Goal: Transaction & Acquisition: Purchase product/service

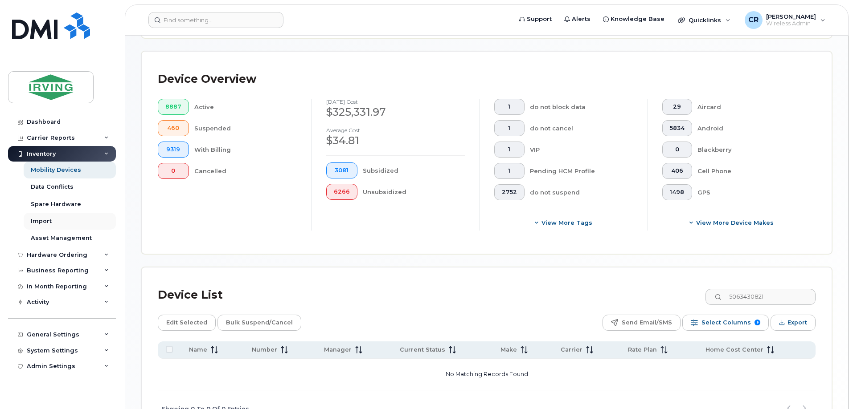
scroll to position [194, 0]
click at [63, 258] on div "Hardware Ordering" at bounding box center [57, 255] width 61 height 7
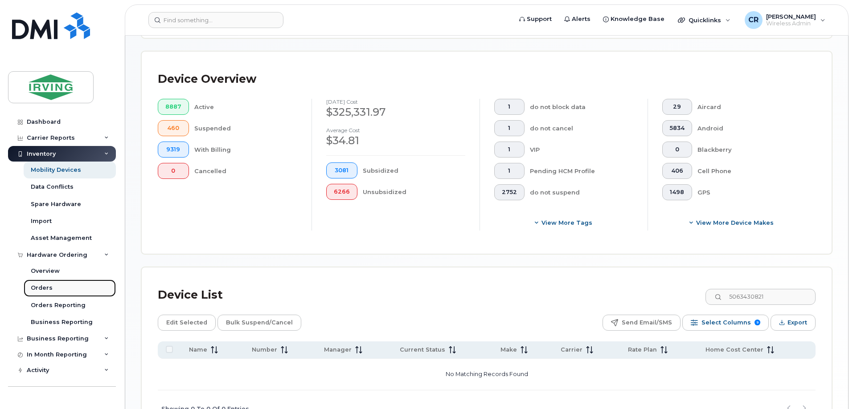
click at [37, 291] on div "Orders" at bounding box center [42, 288] width 22 height 8
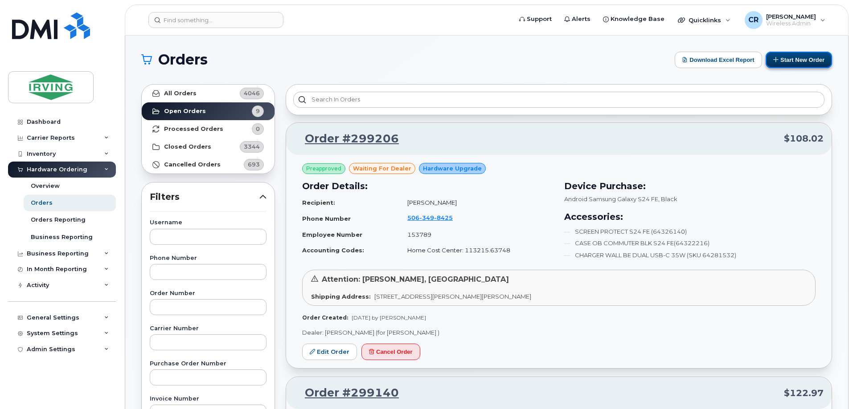
click at [789, 57] on button "Start New Order" at bounding box center [798, 60] width 66 height 16
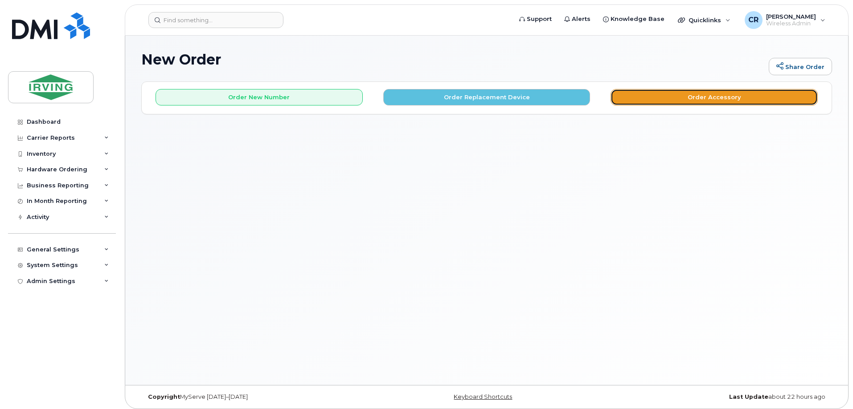
click at [701, 98] on button "Order Accessory" at bounding box center [713, 97] width 207 height 16
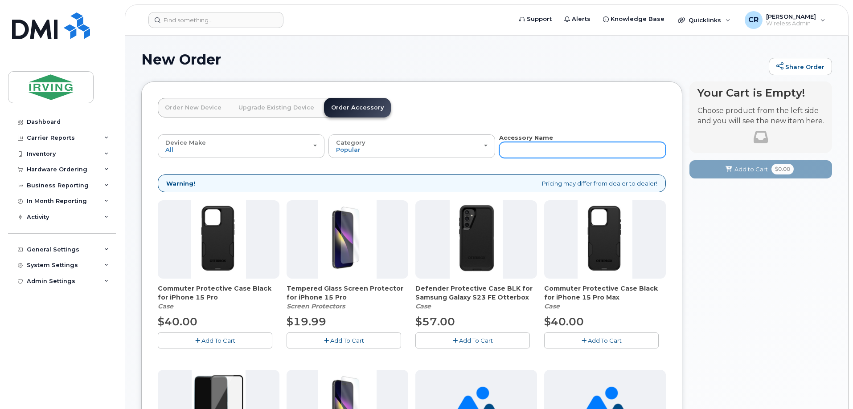
click at [516, 153] on input "text" at bounding box center [582, 150] width 167 height 16
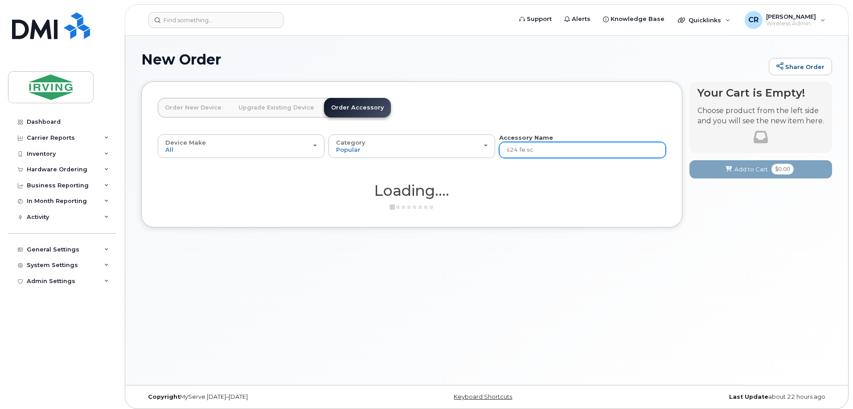
type input "s24 fe scr"
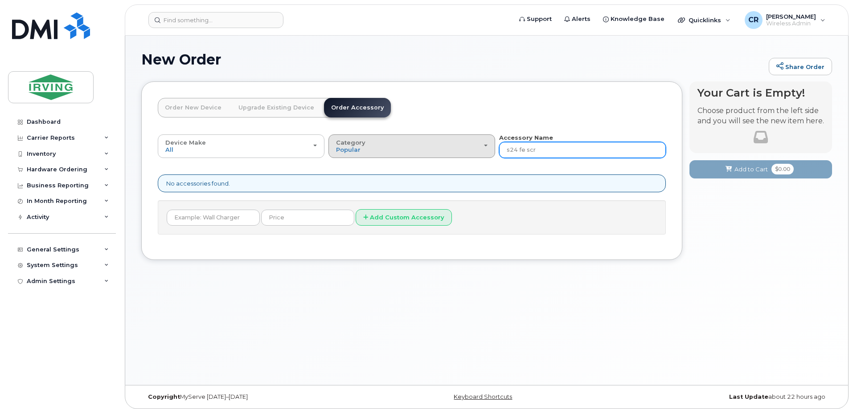
drag, startPoint x: 441, startPoint y: 151, endPoint x: 415, endPoint y: 151, distance: 25.4
click at [415, 151] on div "Device Make All Android Cell Phone iPhone All Android Cell Phone iPhone Categor…" at bounding box center [412, 146] width 508 height 25
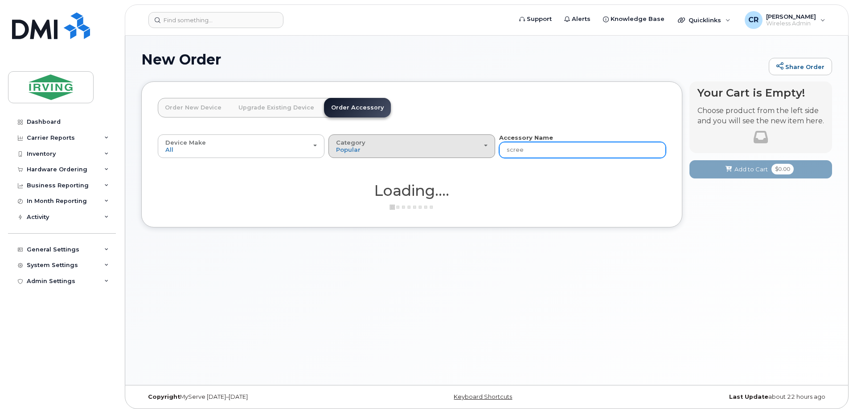
type input "screen"
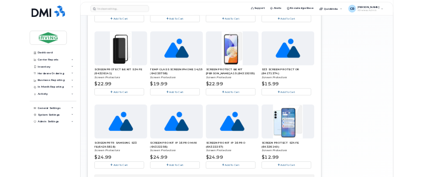
scroll to position [490, 0]
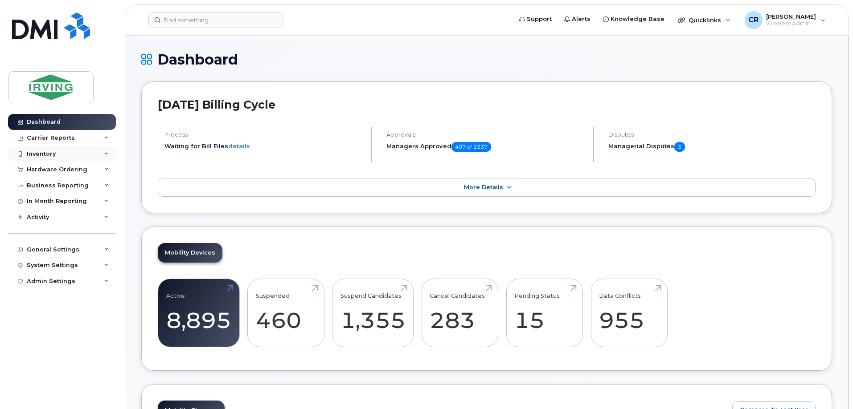
click at [39, 155] on div "Inventory" at bounding box center [41, 154] width 29 height 7
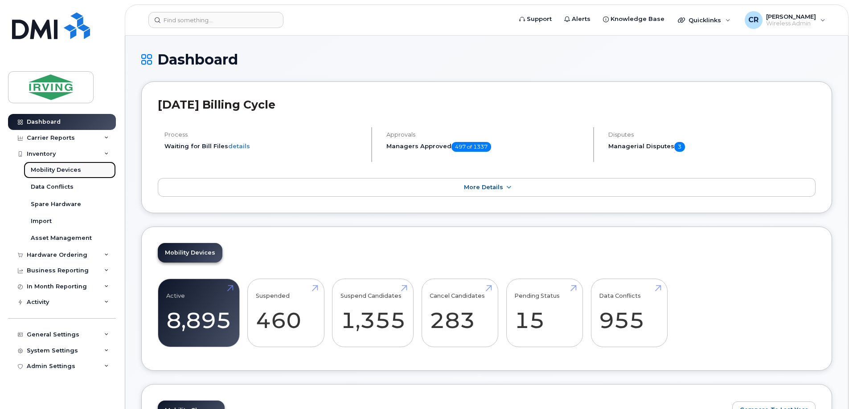
click at [44, 171] on div "Mobility Devices" at bounding box center [56, 170] width 50 height 8
